Goal: Task Accomplishment & Management: Manage account settings

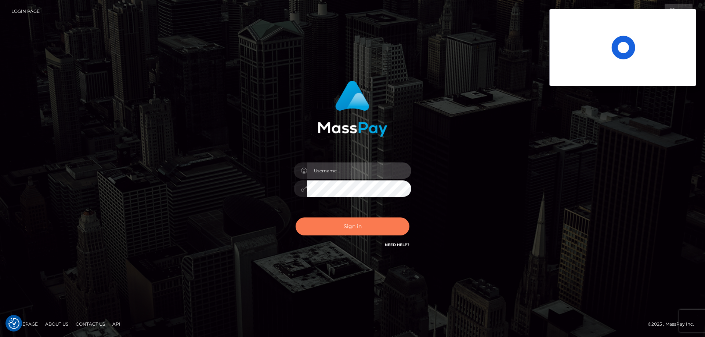
type input "[PERSON_NAME].ACE"
click at [356, 226] on button "Sign in" at bounding box center [353, 227] width 114 height 18
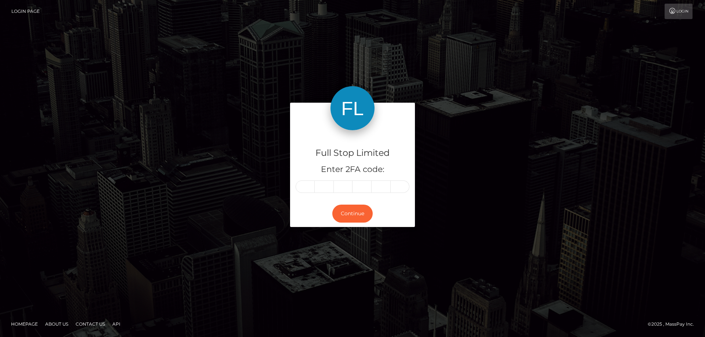
click at [303, 188] on input "text" at bounding box center [305, 187] width 19 height 12
click at [304, 188] on input "text" at bounding box center [305, 187] width 19 height 12
type input "1"
type input "9"
type input "4"
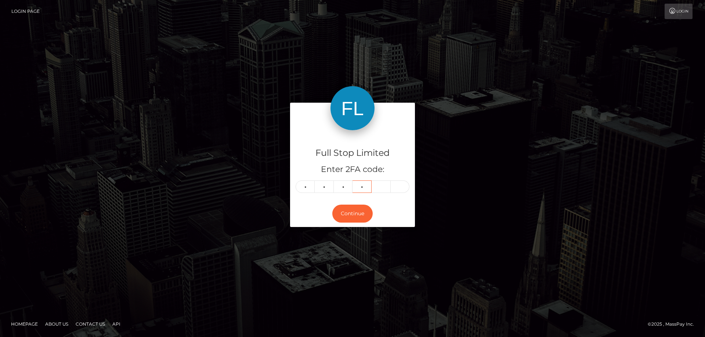
type input "1"
type input "9"
type input "2"
click at [343, 212] on button "Continue" at bounding box center [352, 214] width 40 height 18
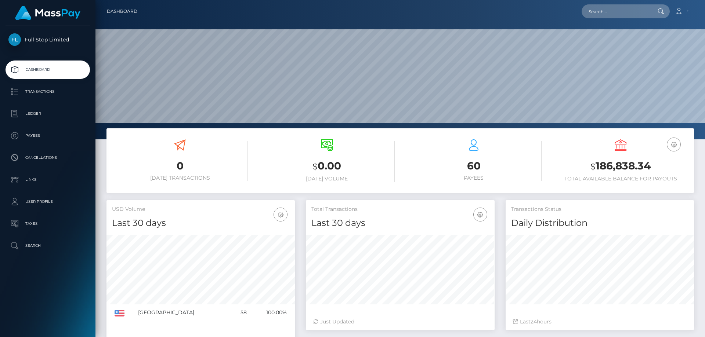
scroll to position [130, 189]
drag, startPoint x: 653, startPoint y: 163, endPoint x: 594, endPoint y: 165, distance: 58.8
click at [594, 165] on h3 "$ 186,838.34" at bounding box center [621, 166] width 136 height 15
copy h3 "186,838.34"
